Goal: Information Seeking & Learning: Compare options

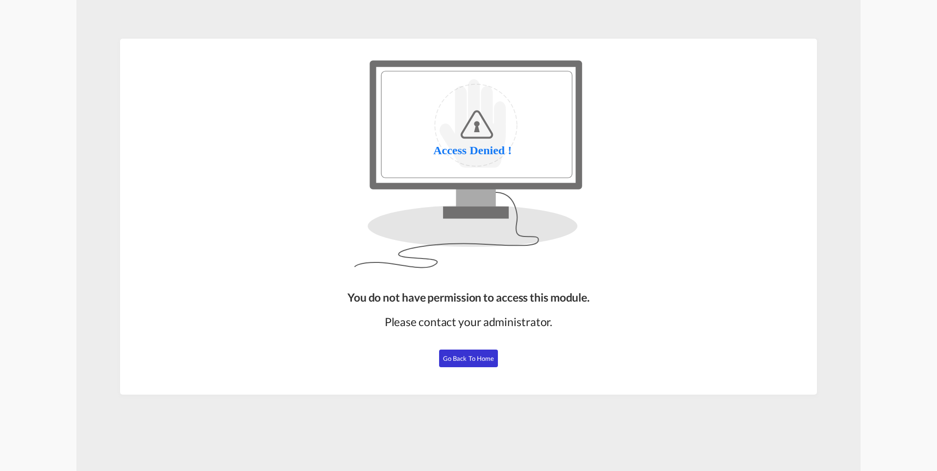
click at [465, 356] on span "Go Back to Home" at bounding box center [468, 359] width 51 height 8
